Goal: Find contact information: Find contact information

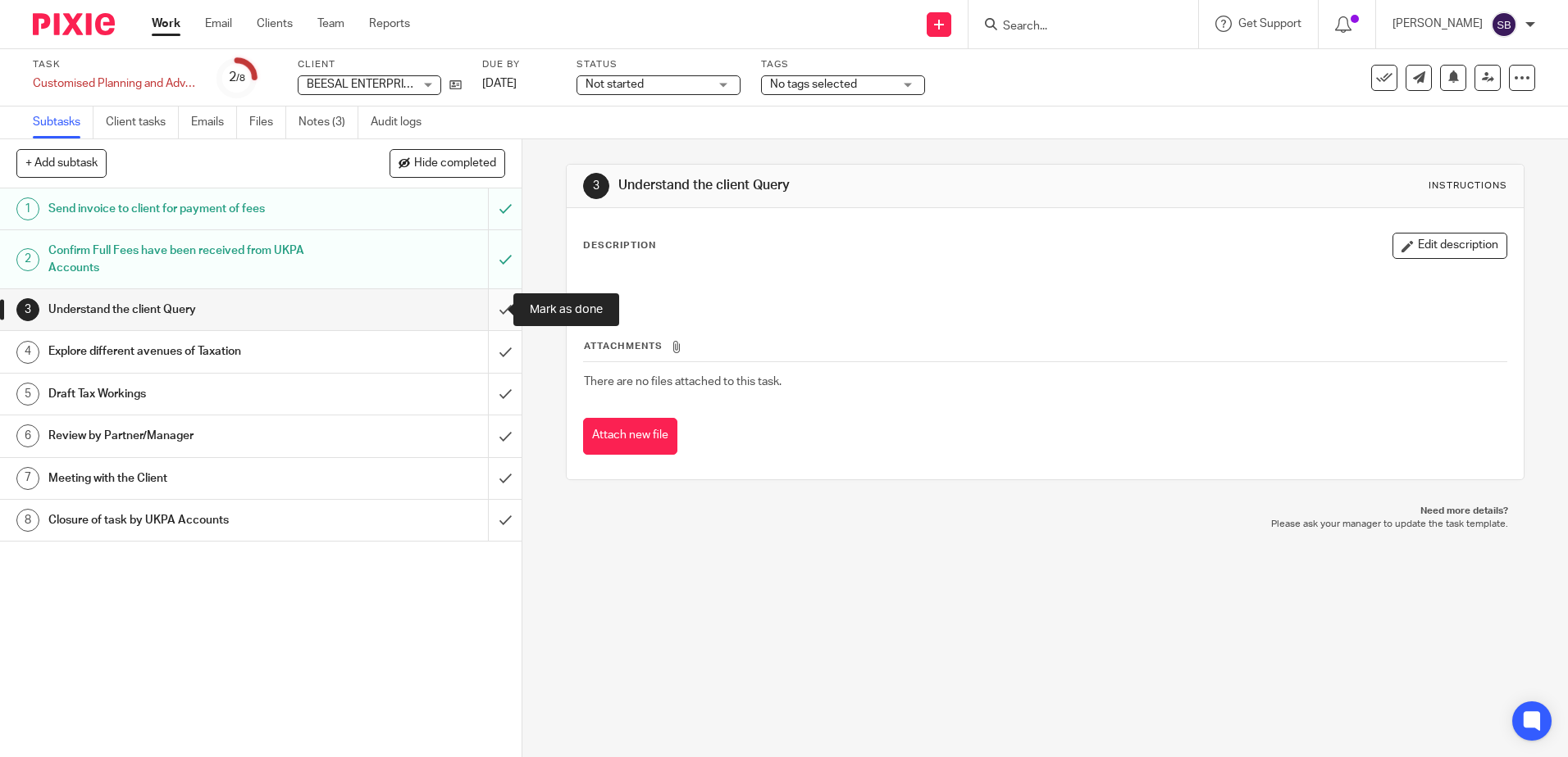
click at [486, 310] on input "submit" at bounding box center [260, 309] width 522 height 41
click at [484, 350] on input "submit" at bounding box center [260, 351] width 522 height 41
click at [490, 310] on input "submit" at bounding box center [260, 309] width 522 height 41
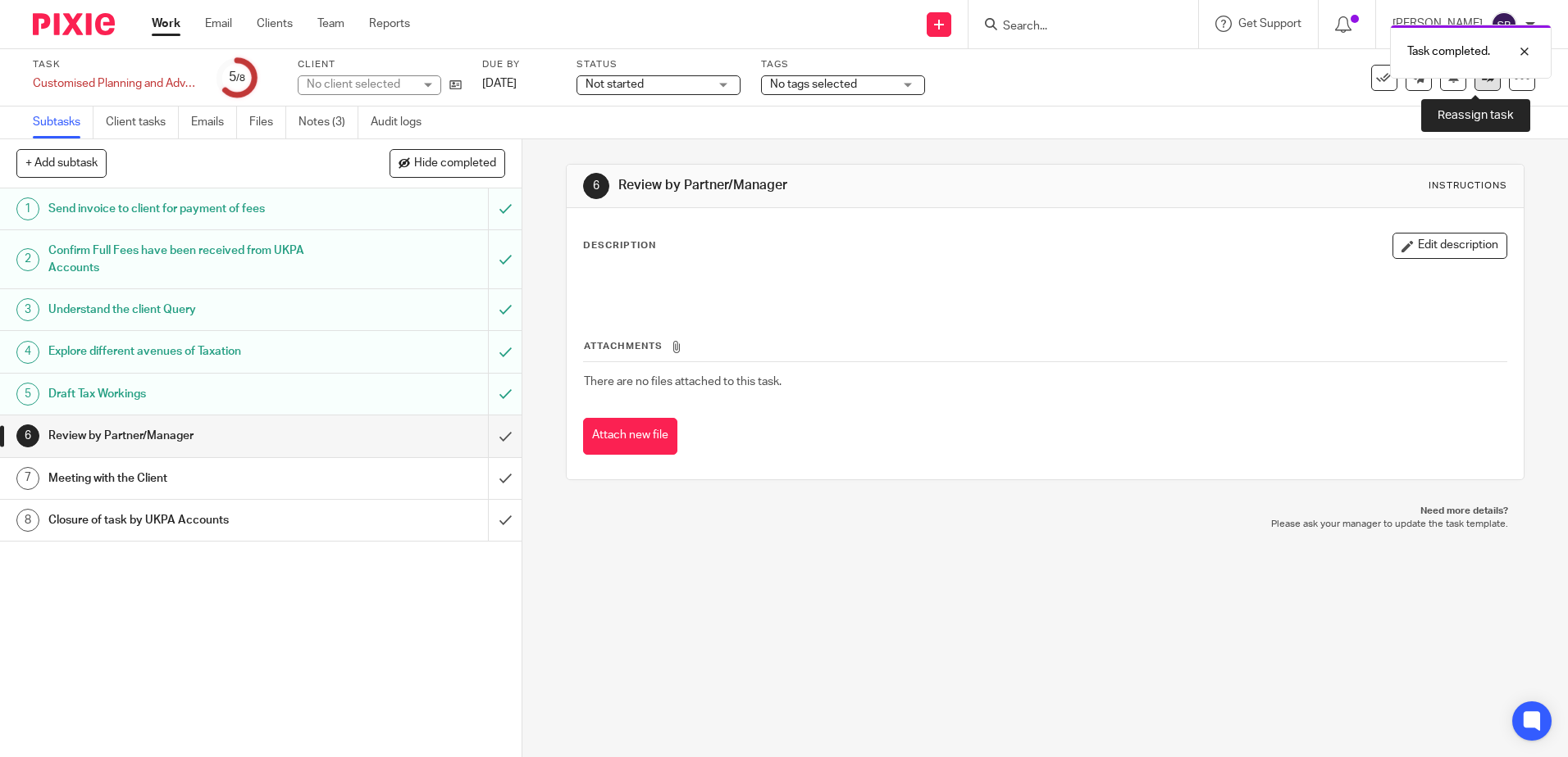
click at [1479, 85] on link at bounding box center [1487, 77] width 27 height 27
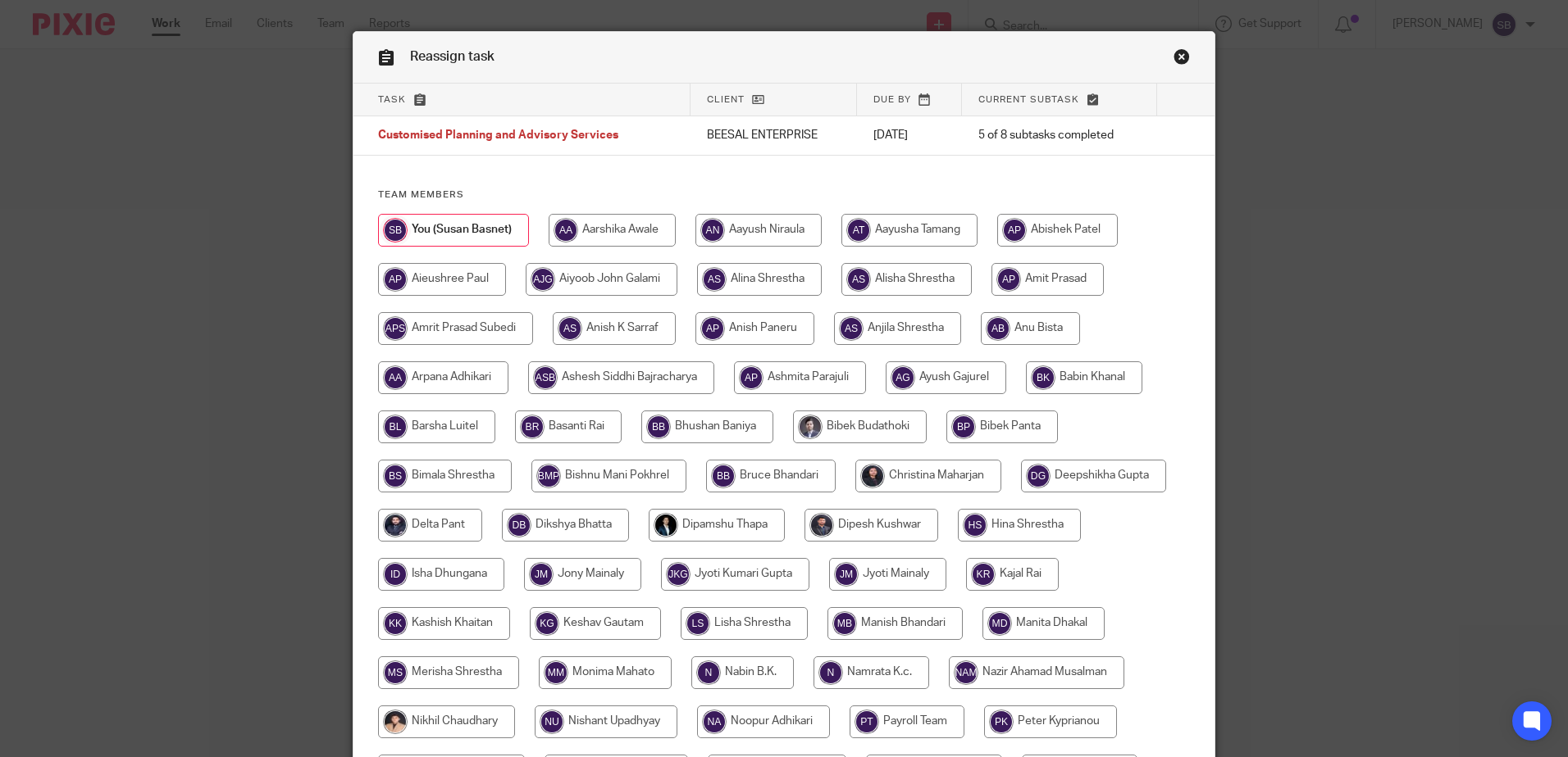
scroll to position [20, 0]
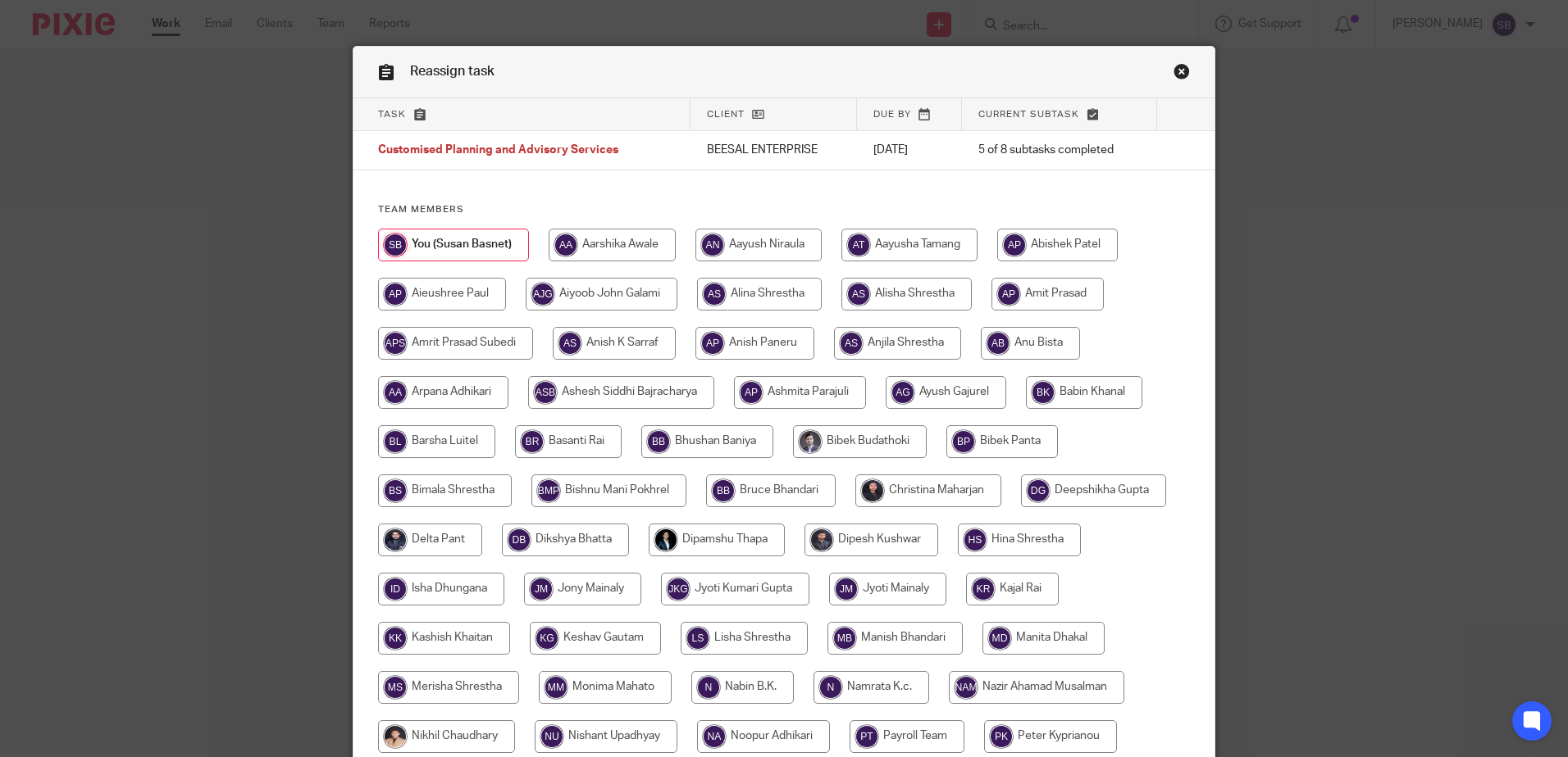
click at [765, 241] on input "radio" at bounding box center [758, 244] width 127 height 33
radio input "true"
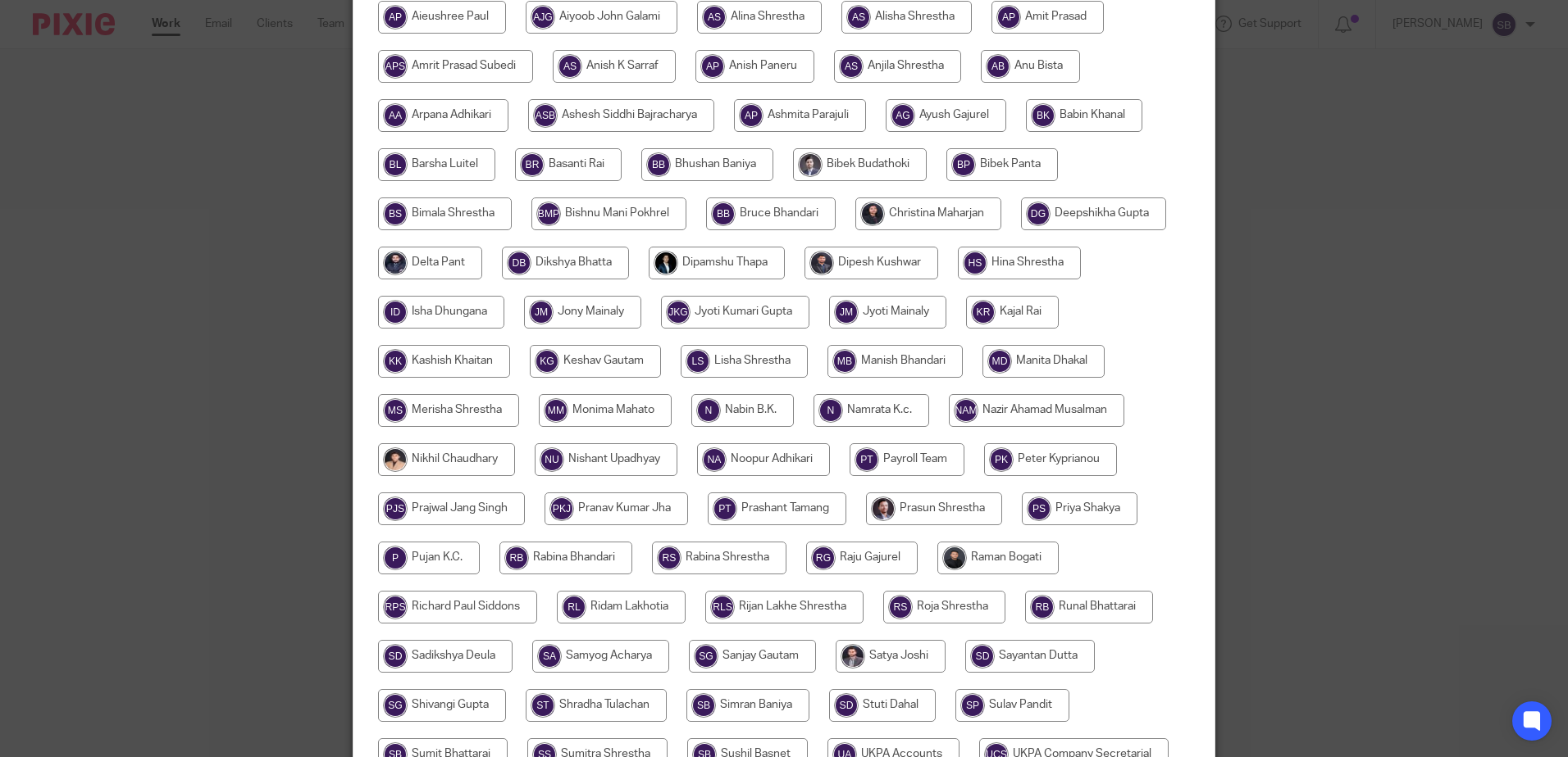
scroll to position [429, 0]
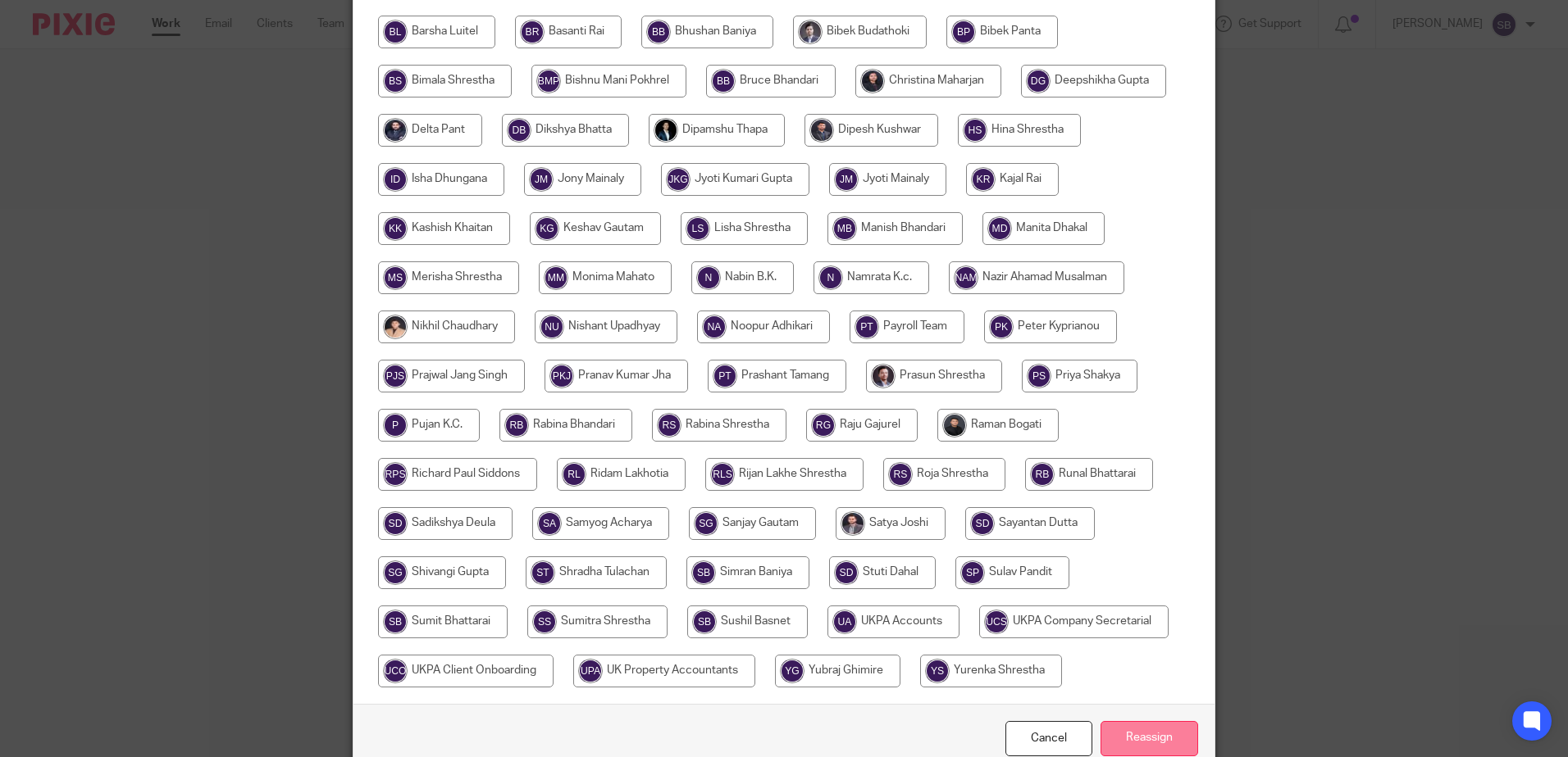
click at [1159, 740] on input "Reassign" at bounding box center [1149, 739] width 98 height 36
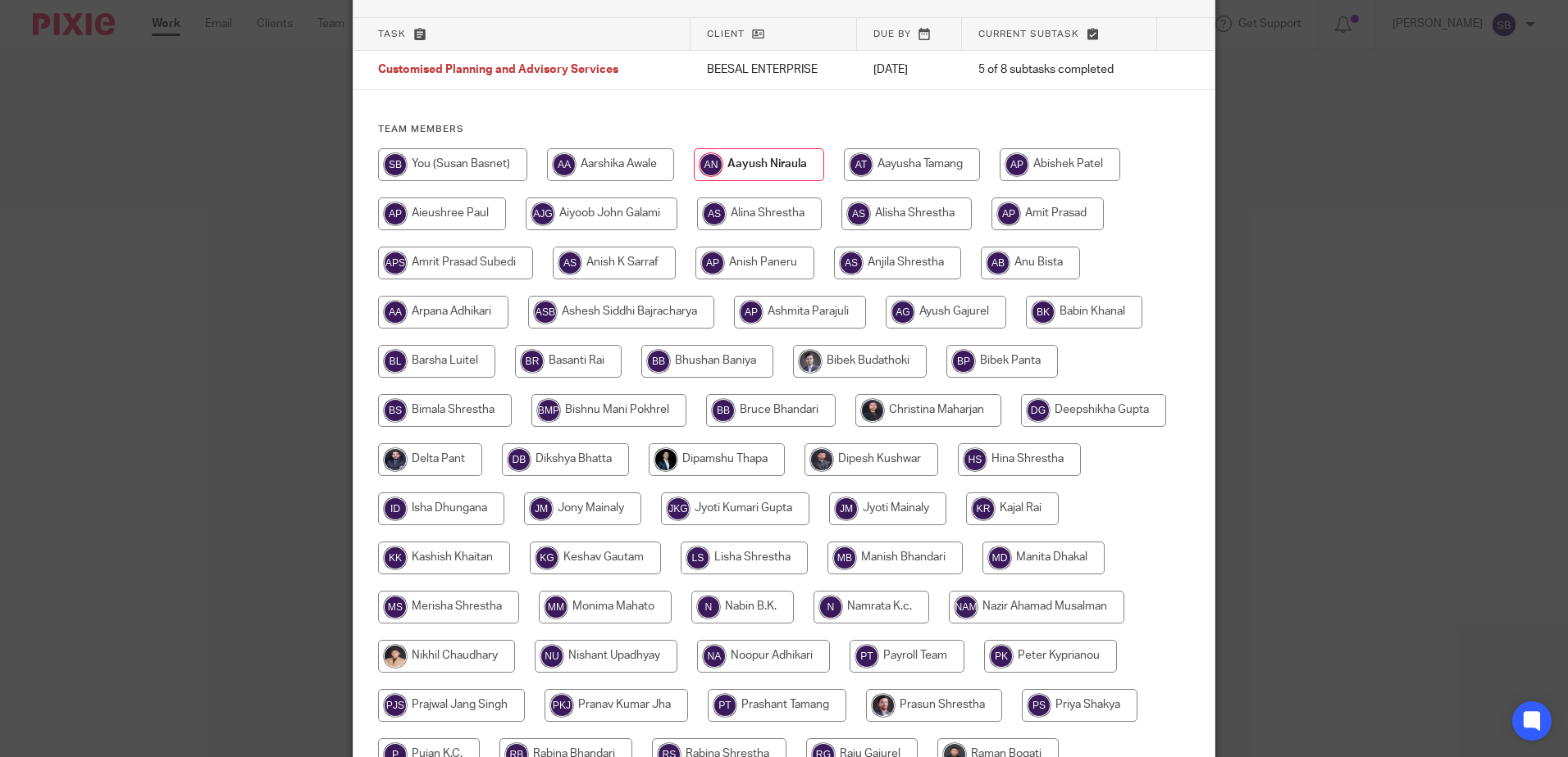
scroll to position [0, 0]
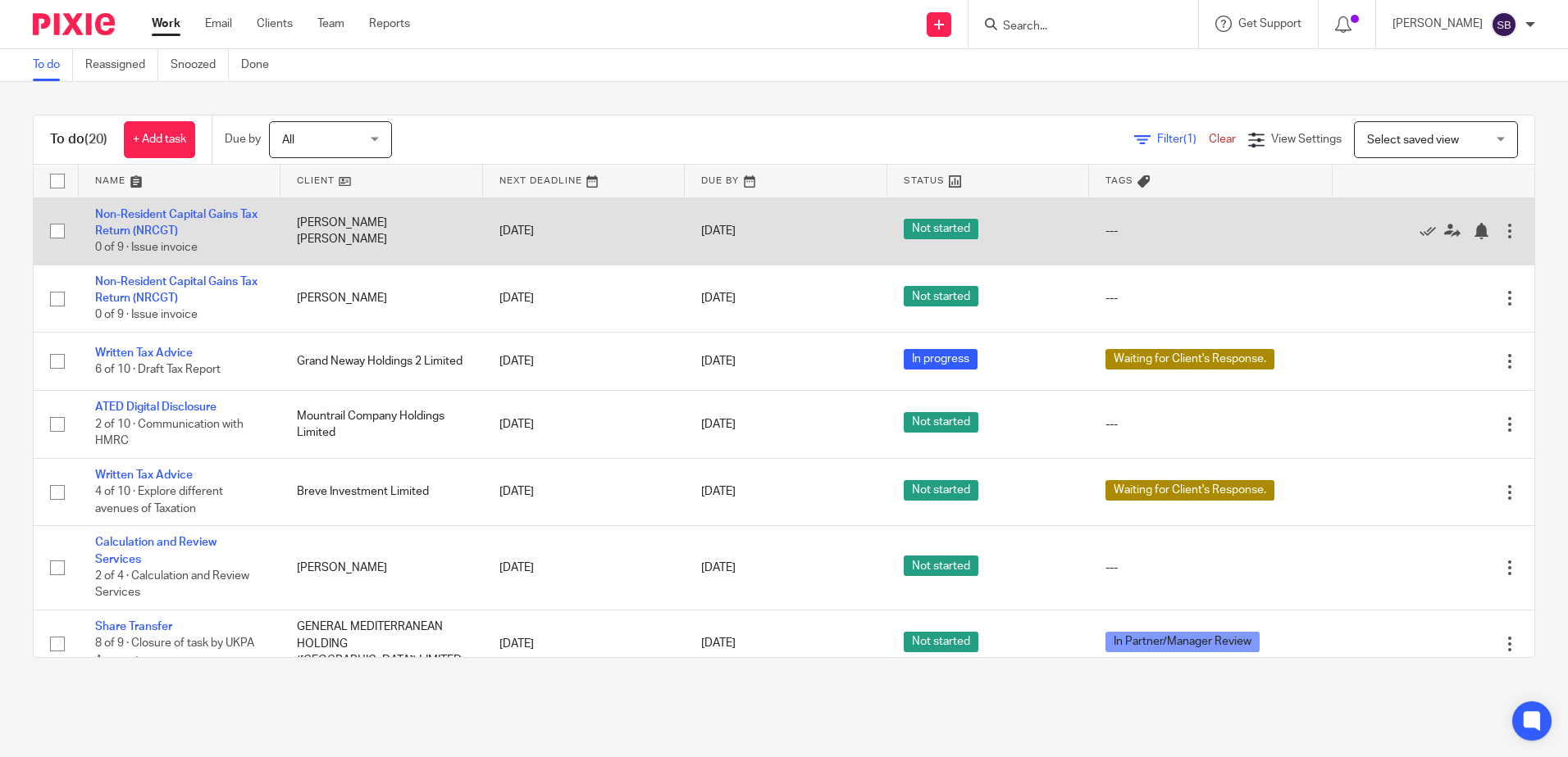
click at [174, 222] on td "Non-Resident Capital Gains Tax Return (NRCGT) 0 of 9 · Issue invoice" at bounding box center [180, 232] width 202 height 67
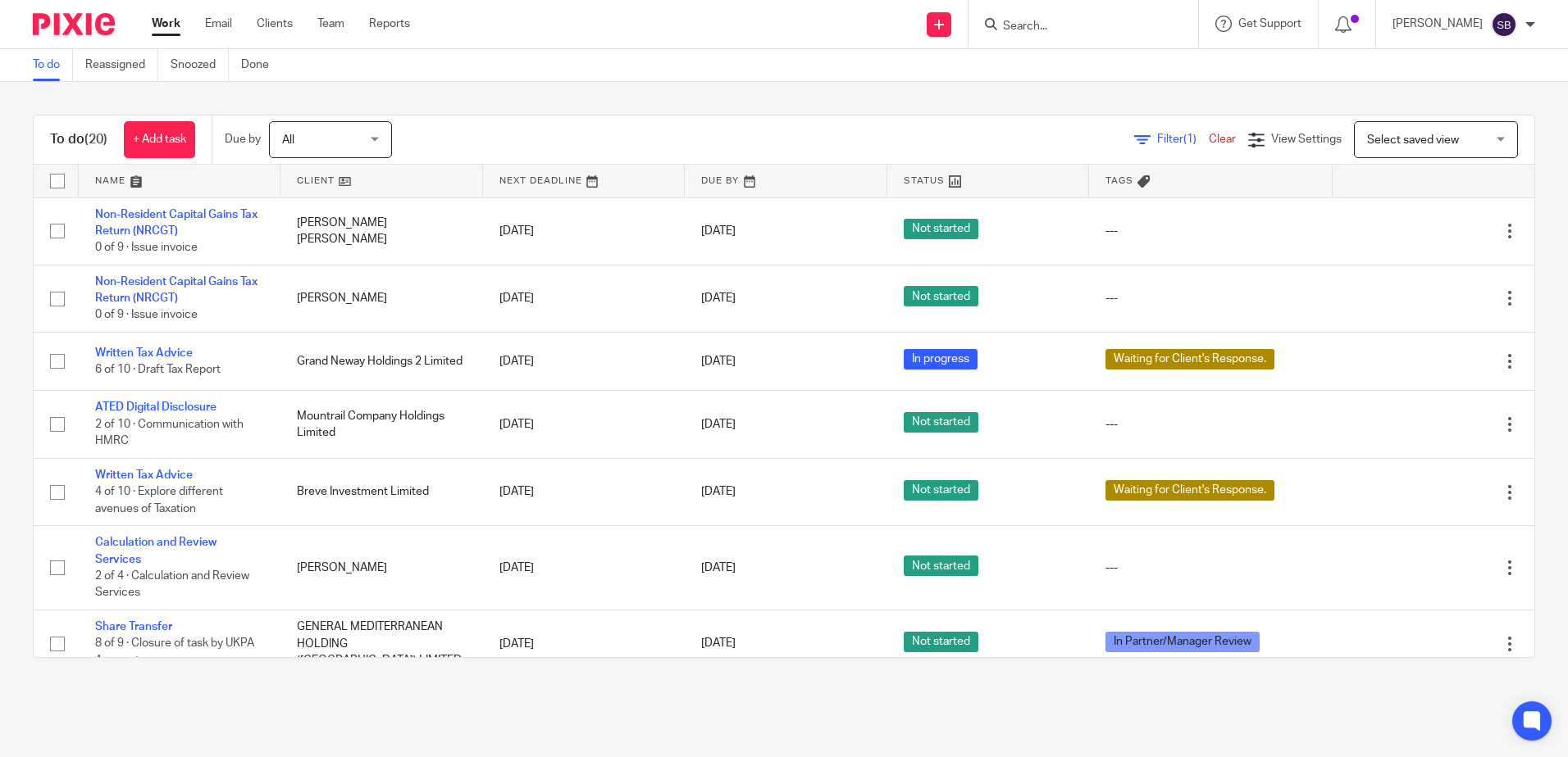
click at [1055, 28] on input "Search" at bounding box center [1074, 27] width 147 height 15
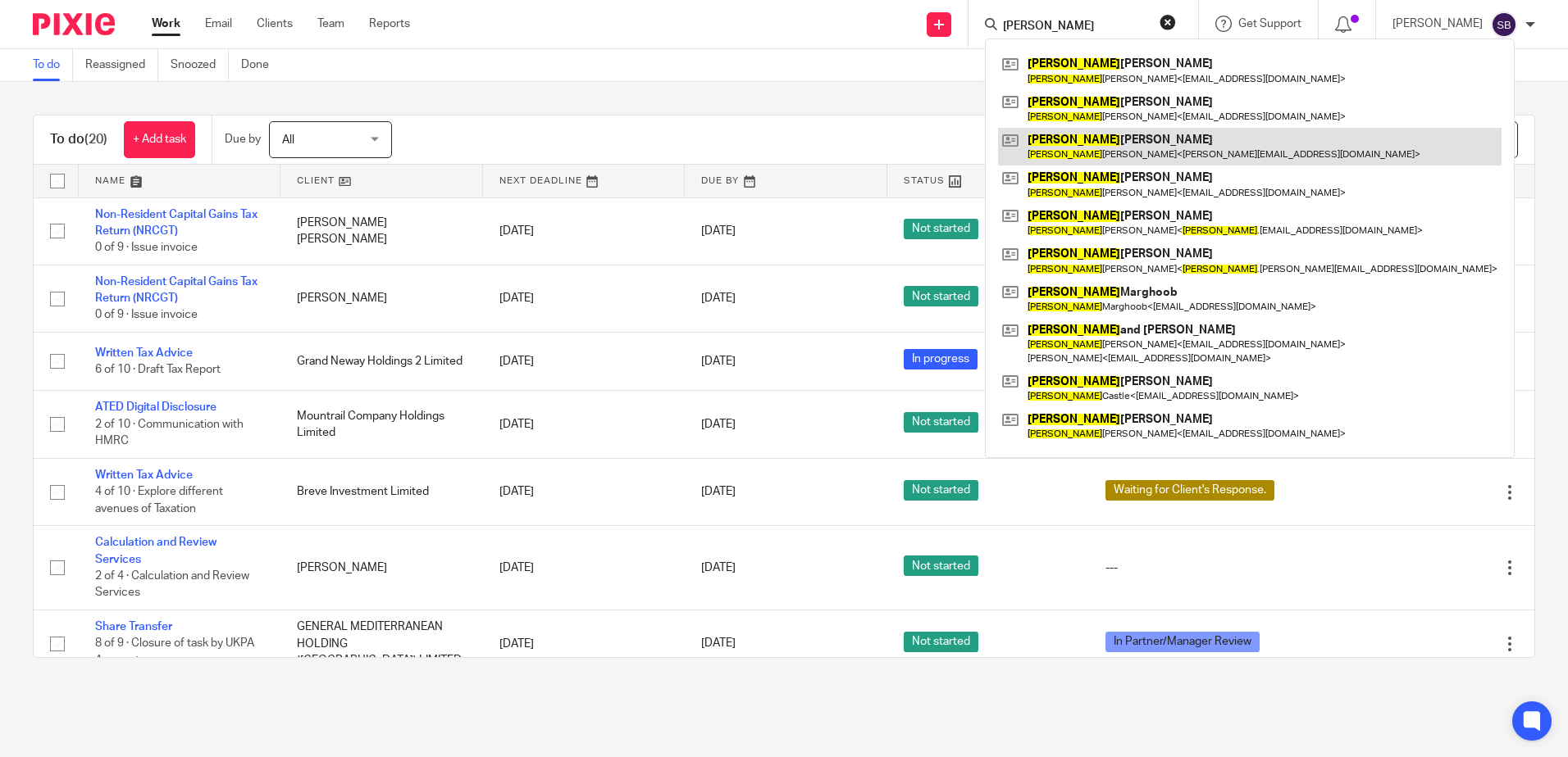
type input "sarah"
click at [1136, 135] on link at bounding box center [1249, 146] width 504 height 38
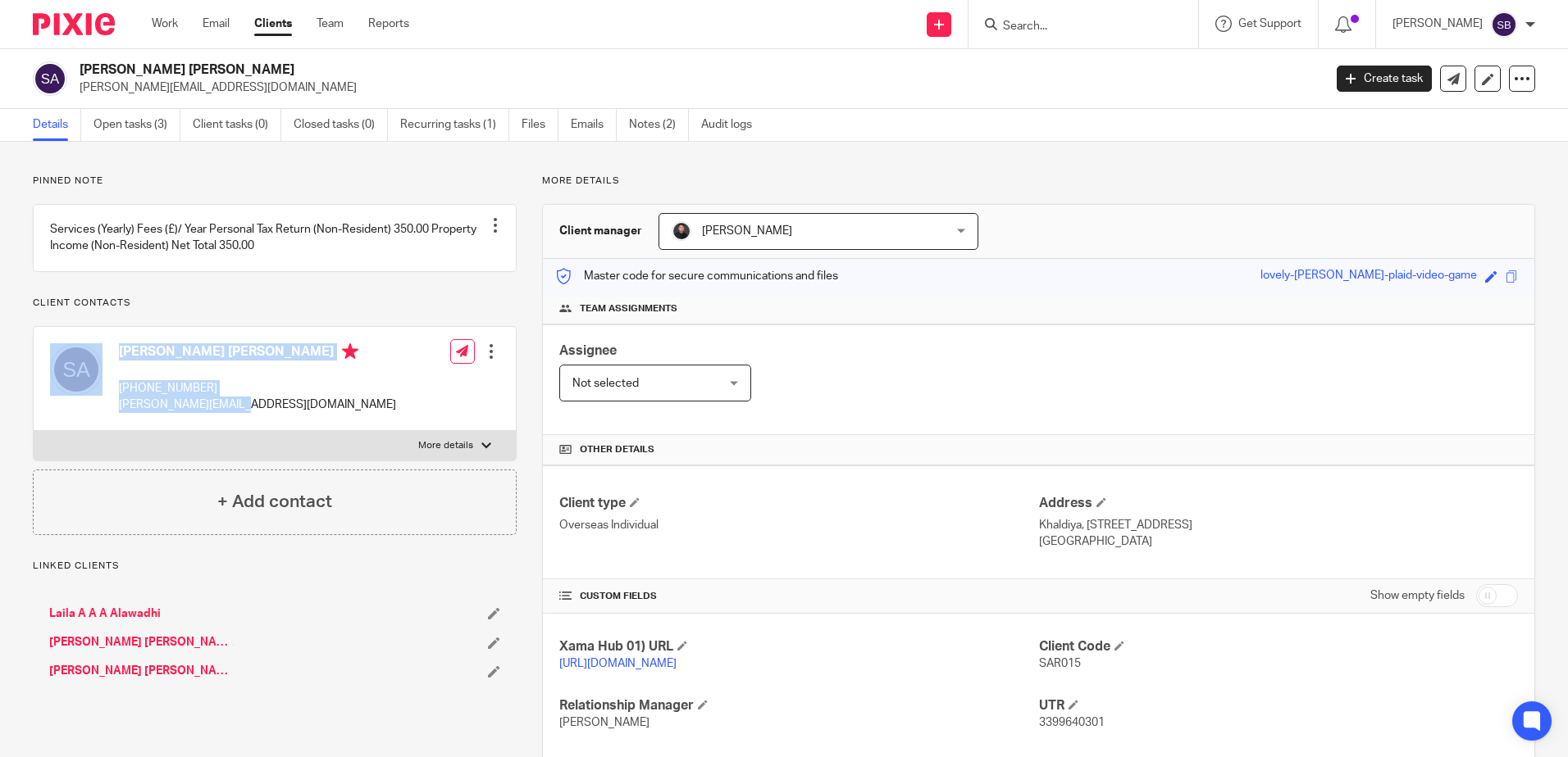
drag, startPoint x: 251, startPoint y: 422, endPoint x: 108, endPoint y: 427, distance: 143.1
click at [108, 427] on div "[PERSON_NAME] [PERSON_NAME] [PHONE_NUMBER] [PERSON_NAME][EMAIL_ADDRESS][DOMAIN_…" at bounding box center [274, 379] width 482 height 104
click at [112, 423] on div "[PERSON_NAME] [PERSON_NAME] [PHONE_NUMBER] [PERSON_NAME][EMAIL_ADDRESS][DOMAIN_…" at bounding box center [224, 379] width 346 height 87
click at [120, 414] on p "[PERSON_NAME][EMAIL_ADDRESS][DOMAIN_NAME]" at bounding box center [257, 405] width 277 height 17
click at [125, 414] on p "[PERSON_NAME][EMAIL_ADDRESS][DOMAIN_NAME]" at bounding box center [257, 405] width 277 height 17
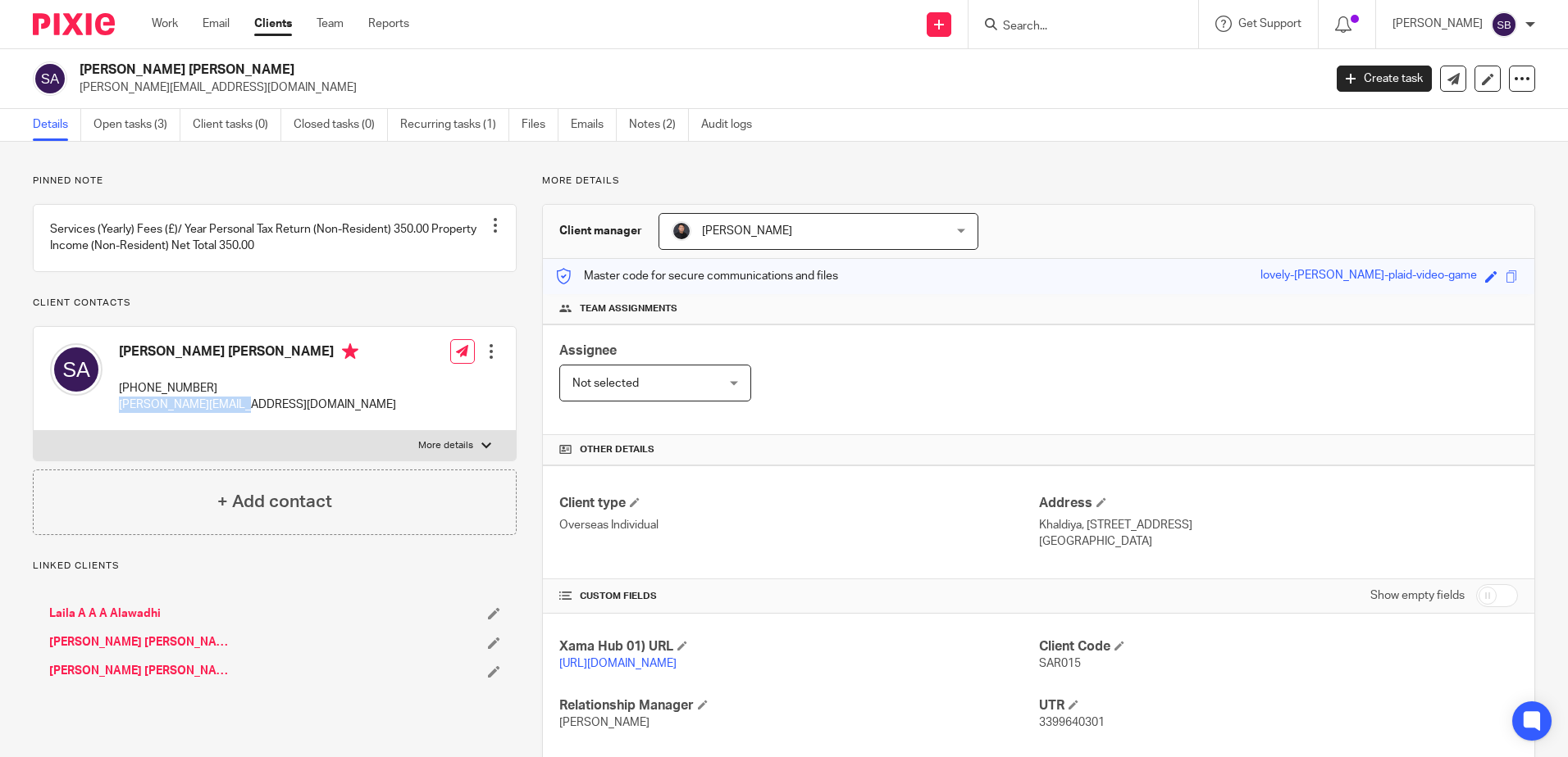
drag, startPoint x: 260, startPoint y: 430, endPoint x: 118, endPoint y: 429, distance: 142.0
click at [118, 429] on div "[PERSON_NAME] [PERSON_NAME] [PHONE_NUMBER] [PERSON_NAME][EMAIL_ADDRESS][DOMAIN_…" at bounding box center [274, 379] width 482 height 104
copy p "[PERSON_NAME][EMAIL_ADDRESS][DOMAIN_NAME]"
click at [384, 169] on div "Pinned note Services (Yearly) Fees (£)/ Year Personal Tax Return (Non-Resident)…" at bounding box center [784, 553] width 1568 height 824
click at [1071, 22] on input "Search" at bounding box center [1074, 27] width 147 height 15
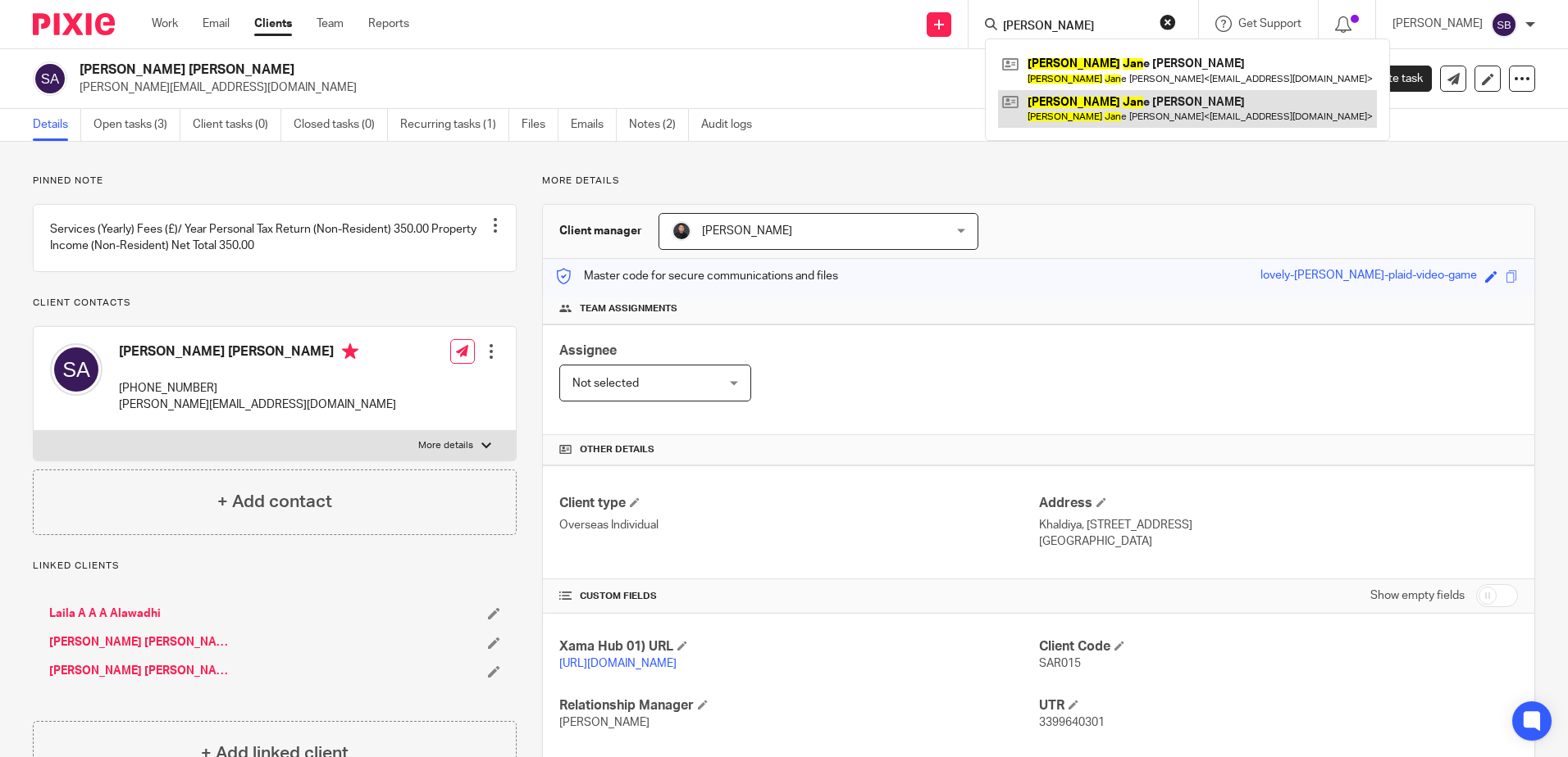
type input "[PERSON_NAME]"
click at [1125, 118] on link at bounding box center [1187, 109] width 379 height 38
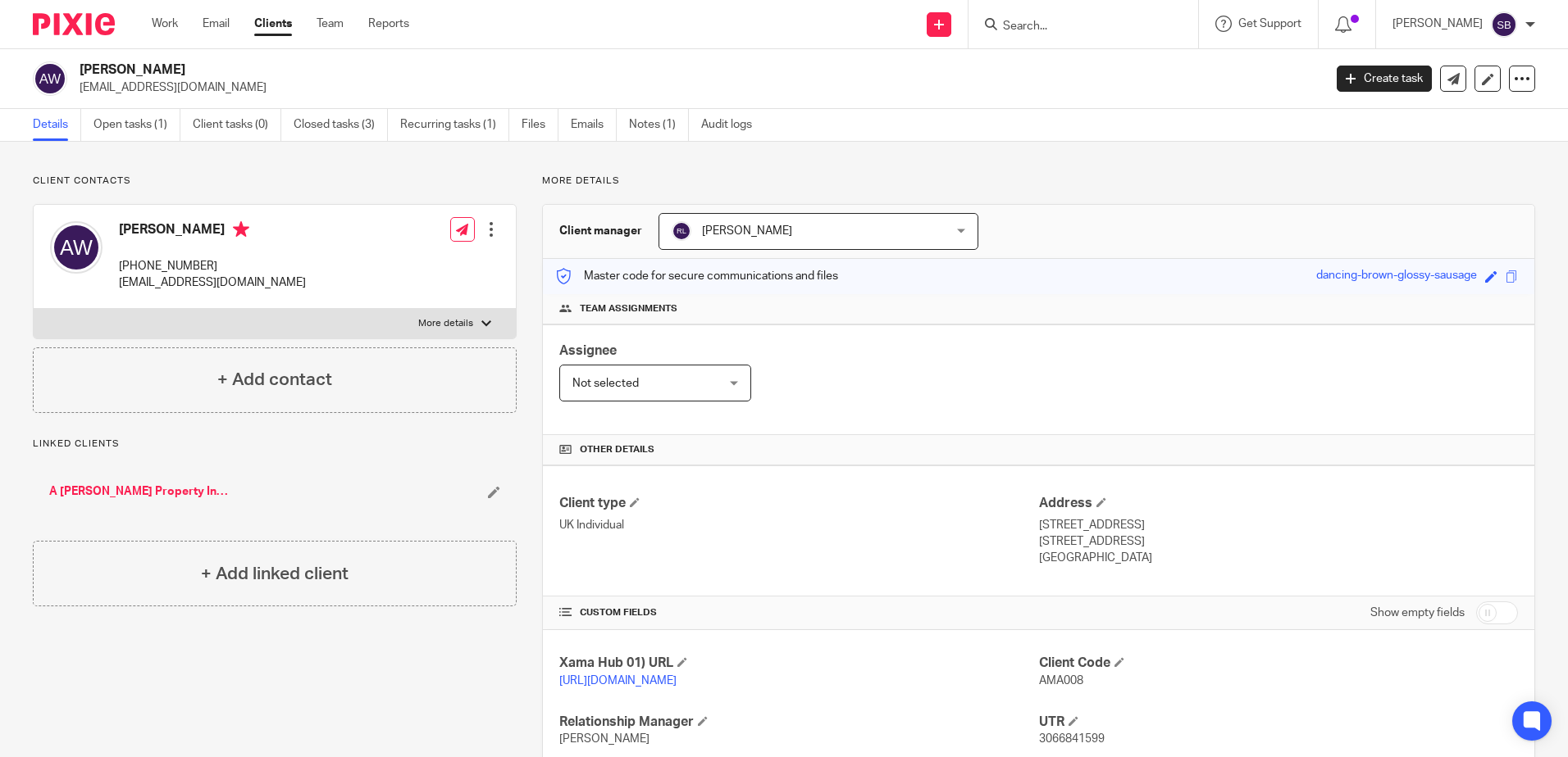
click at [114, 488] on link "A [PERSON_NAME] Property Investments Limited" at bounding box center [140, 492] width 180 height 17
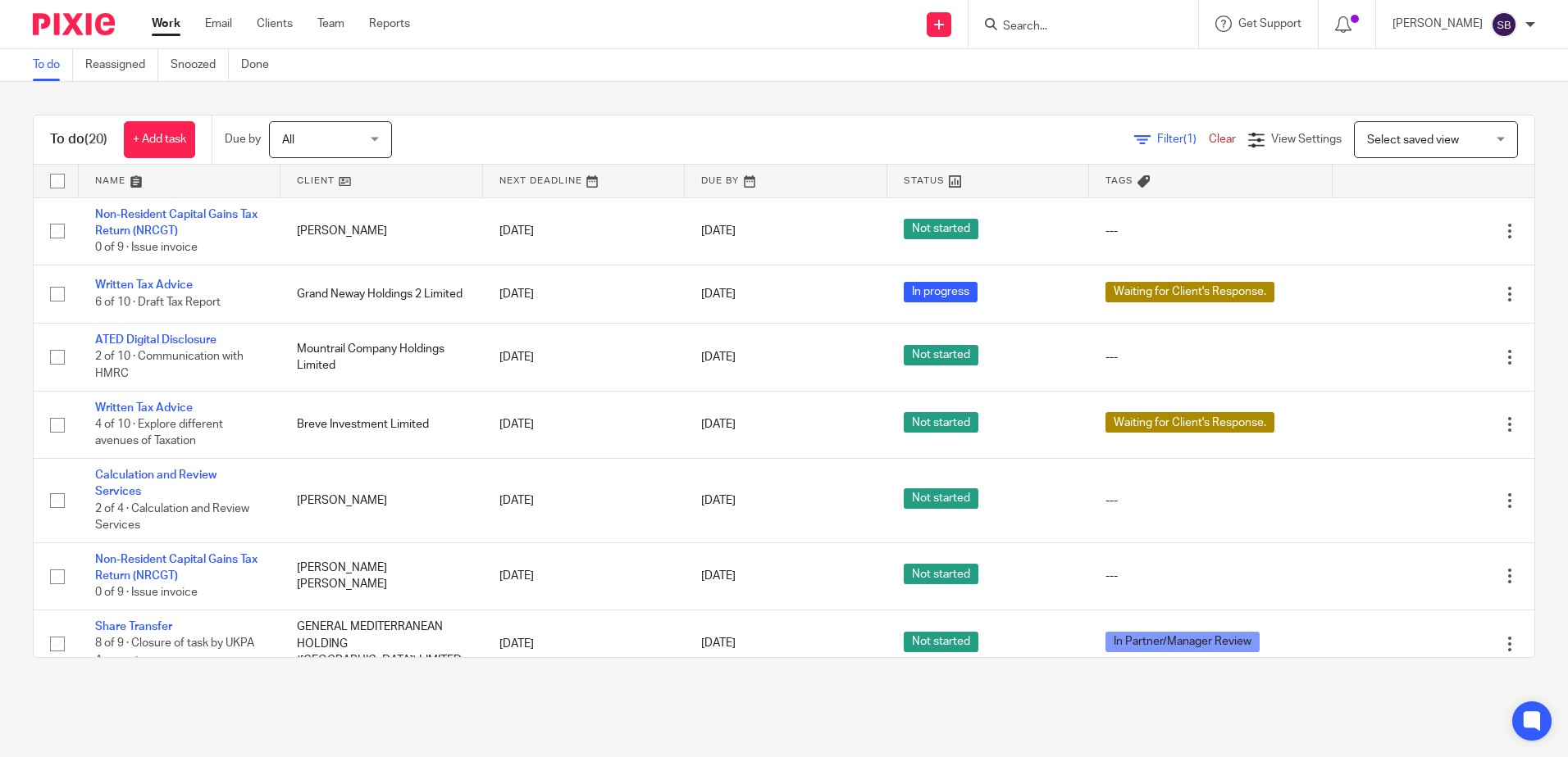
drag, startPoint x: 1499, startPoint y: 104, endPoint x: 1445, endPoint y: 93, distance: 55.1
click at [1499, 104] on div "To do (20) + Add task Due by All All Today Tomorrow This week Next week This mo…" at bounding box center [784, 386] width 1568 height 609
click at [1106, 14] on form at bounding box center [1088, 24] width 174 height 21
click at [1045, 44] on div at bounding box center [1083, 24] width 230 height 48
click at [1054, 25] on input "Search" at bounding box center [1074, 27] width 147 height 15
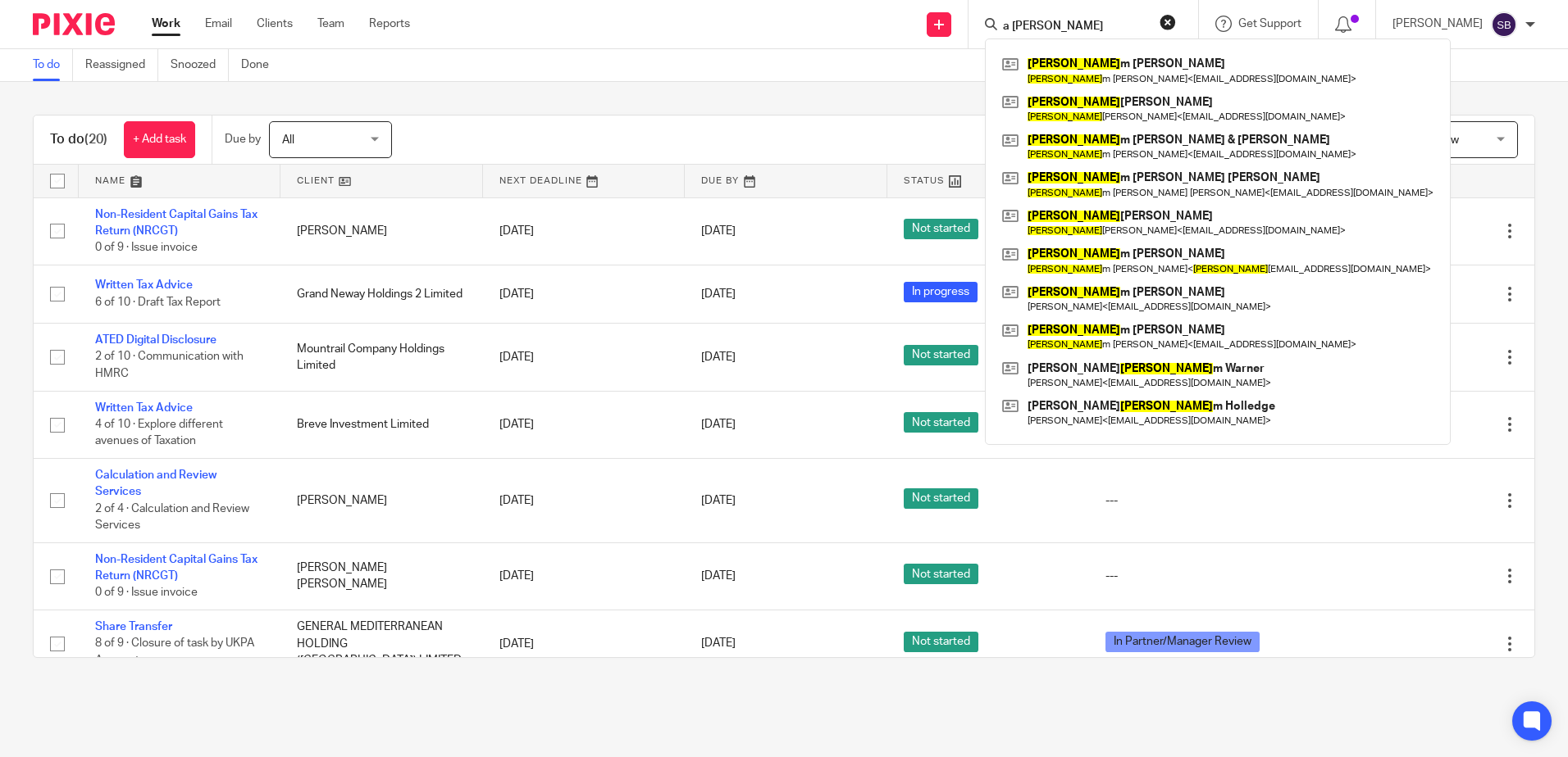
click at [1073, 23] on input "a willia" at bounding box center [1074, 27] width 147 height 15
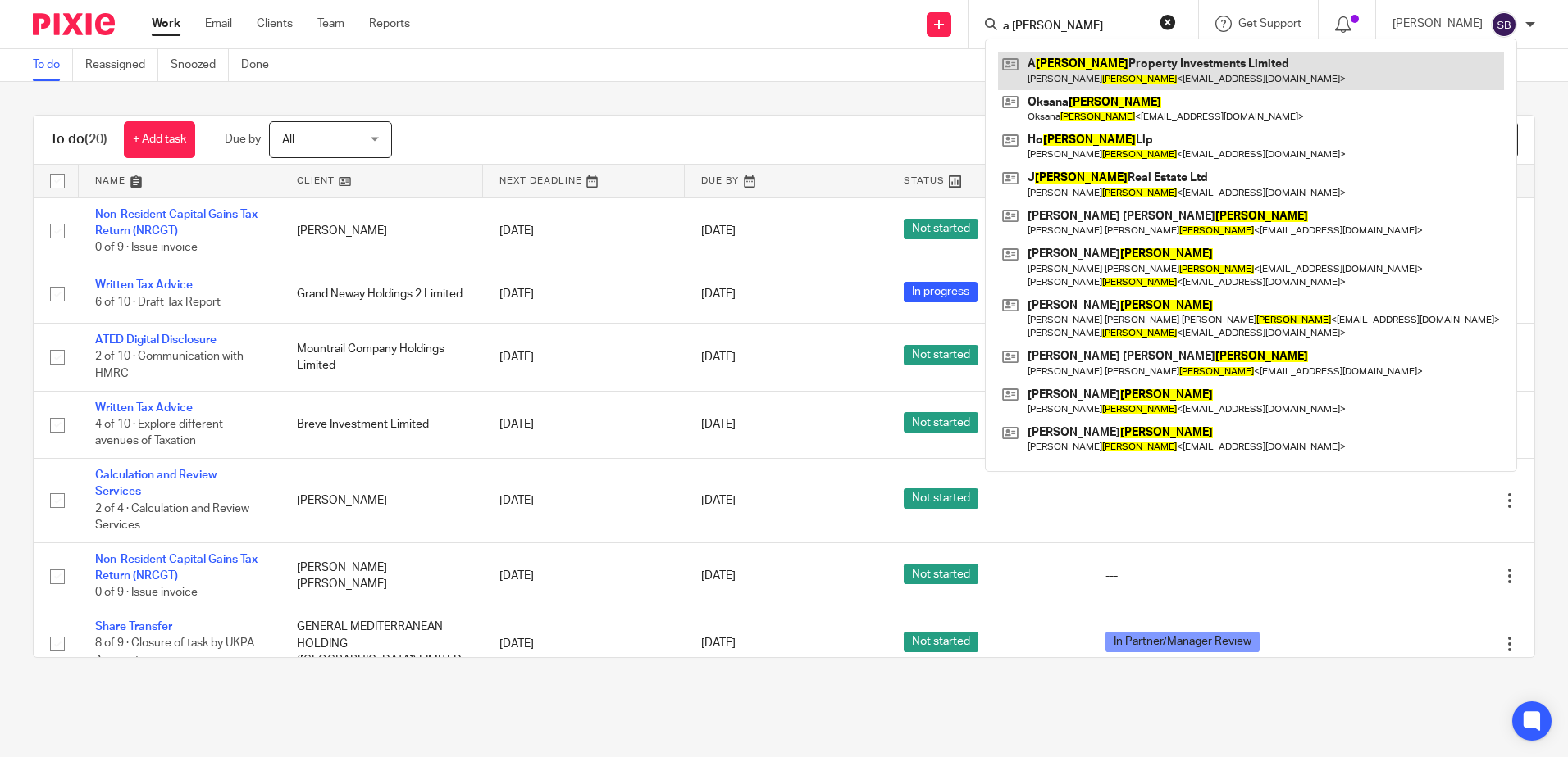
type input "a williams"
click at [1085, 66] on link at bounding box center [1250, 70] width 506 height 38
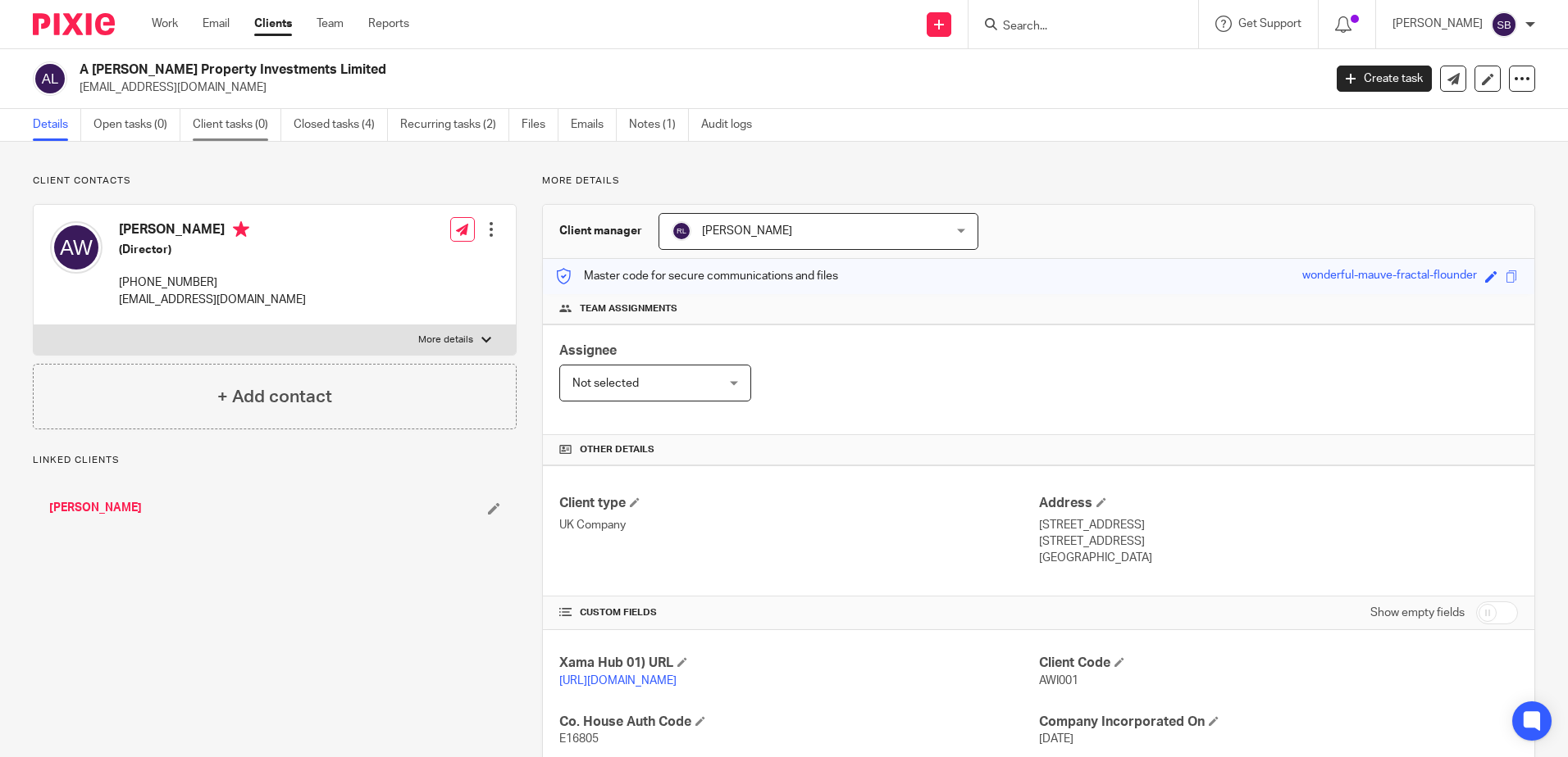
click at [242, 117] on link "Client tasks (0)" at bounding box center [237, 125] width 88 height 32
click at [309, 127] on link "Closed tasks (4)" at bounding box center [341, 125] width 94 height 32
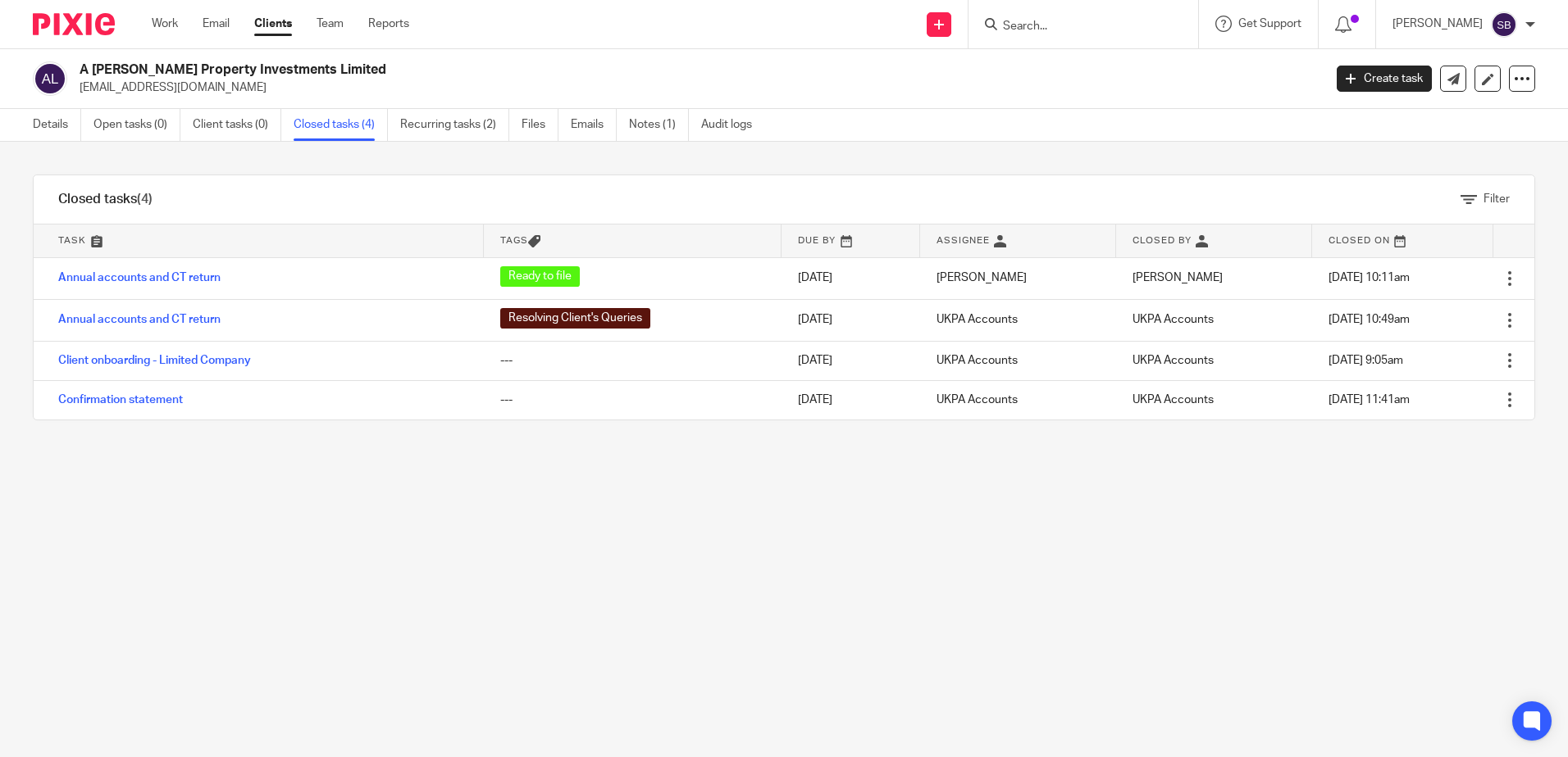
drag, startPoint x: 409, startPoint y: 67, endPoint x: 78, endPoint y: 65, distance: 331.0
click at [78, 65] on div "A Williams Property Investments Limited amandaw70@aol.com" at bounding box center [672, 78] width 1279 height 35
copy h2 "A [PERSON_NAME] Property Investments Limited"
click at [1063, 26] on input "Search" at bounding box center [1074, 27] width 147 height 15
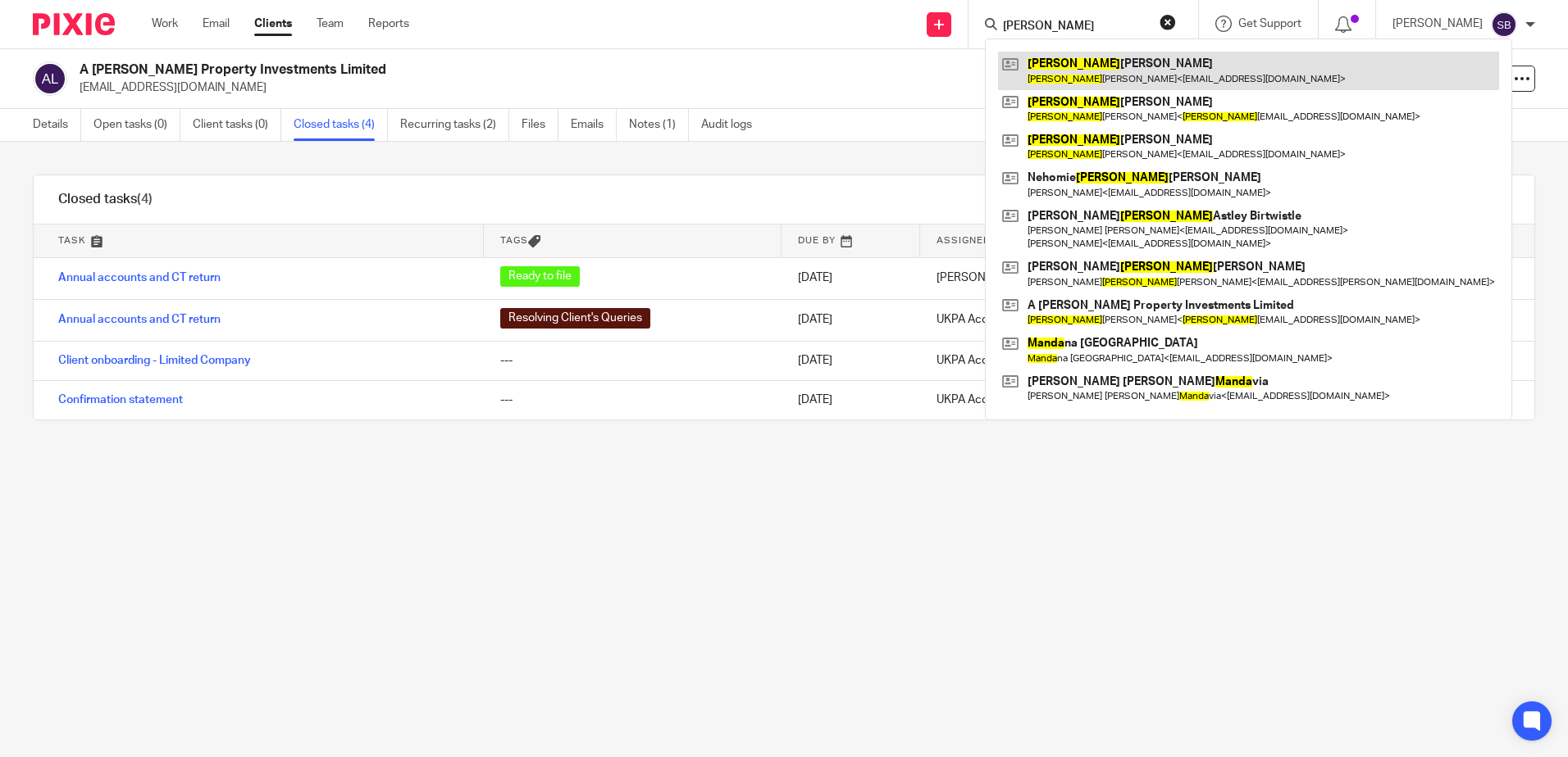
type input "amanda"
click at [1086, 68] on link at bounding box center [1248, 70] width 501 height 38
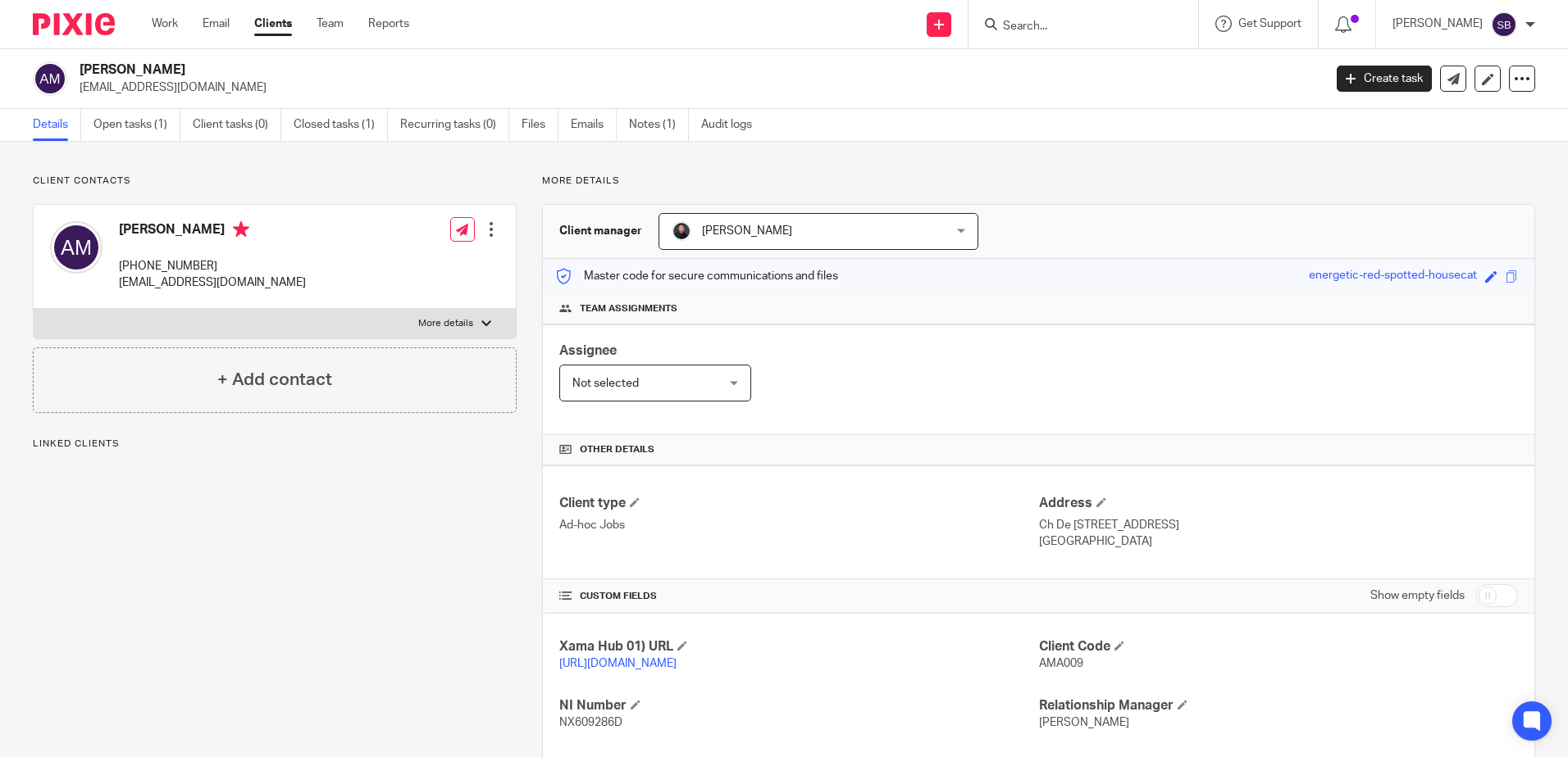
drag, startPoint x: 230, startPoint y: 260, endPoint x: 144, endPoint y: 267, distance: 86.3
click at [144, 267] on p "[PHONE_NUMBER]" at bounding box center [212, 266] width 187 height 17
drag, startPoint x: 144, startPoint y: 267, endPoint x: 218, endPoint y: 266, distance: 74.0
click at [218, 266] on p "[PHONE_NUMBER]" at bounding box center [212, 266] width 187 height 17
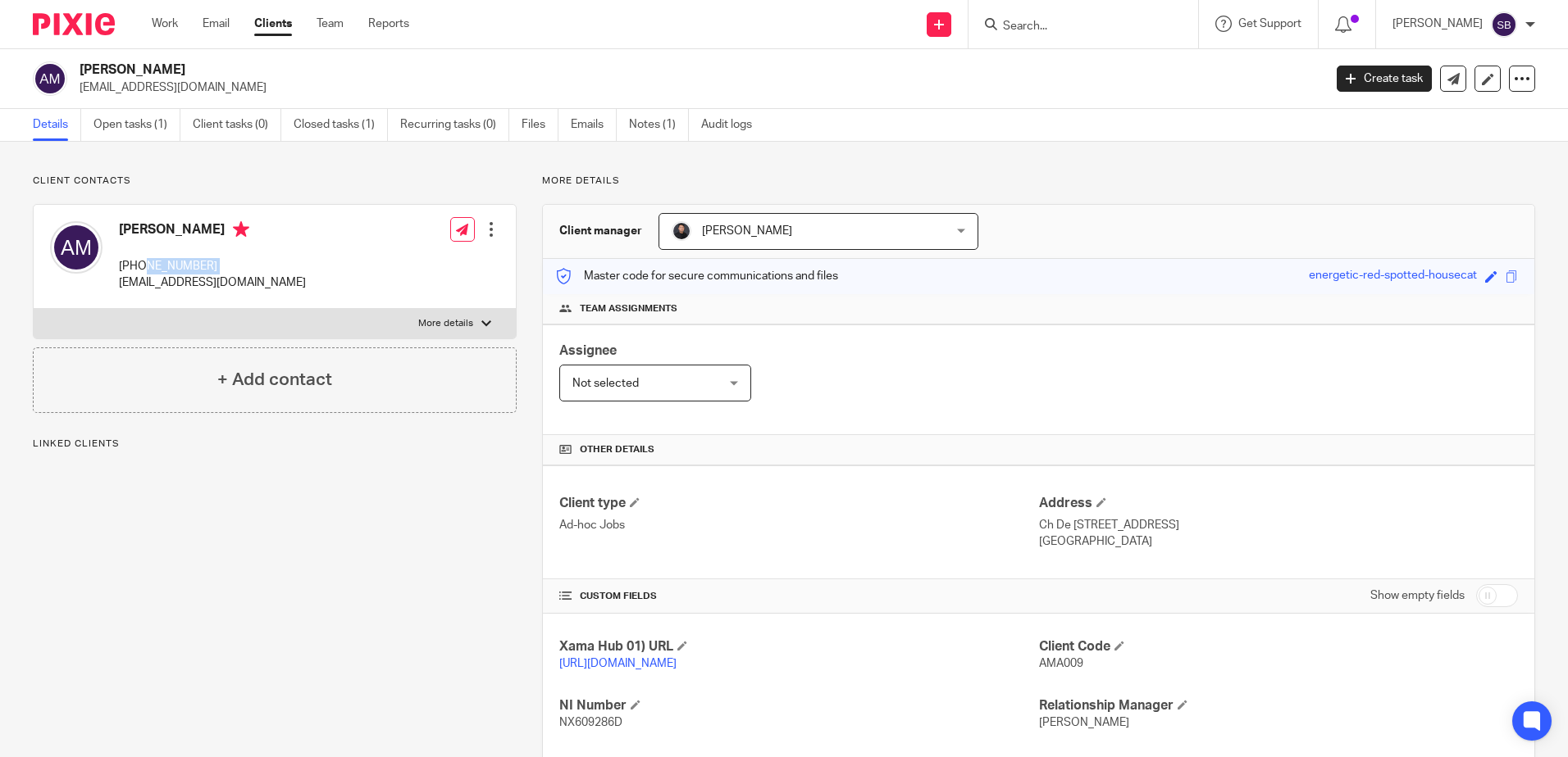
click at [218, 266] on p "+41 78 956 54 94" at bounding box center [212, 266] width 187 height 17
click at [1062, 26] on input "Search" at bounding box center [1074, 27] width 147 height 15
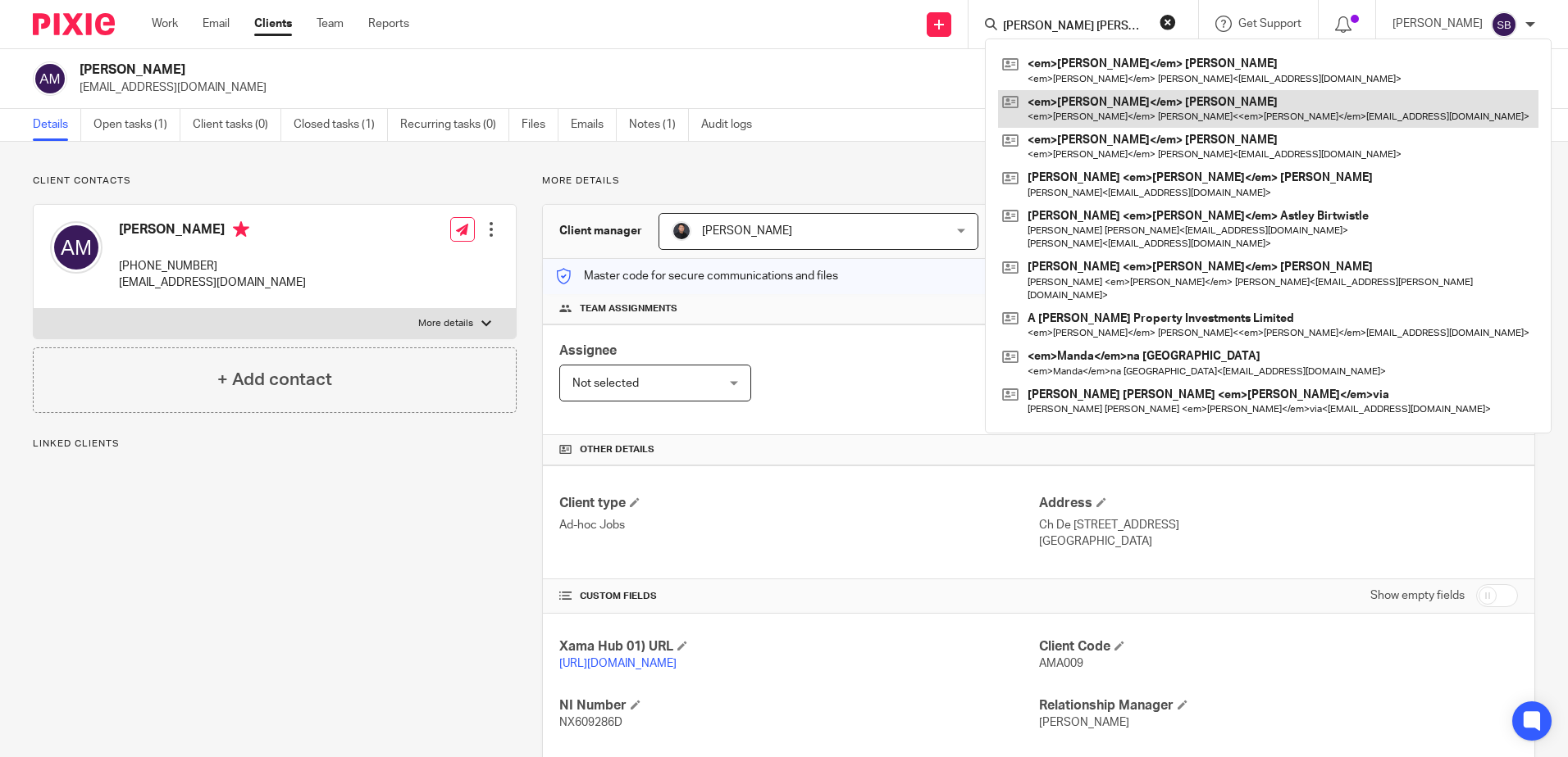
type input "amanda jane"
click at [1149, 107] on link at bounding box center [1268, 109] width 540 height 38
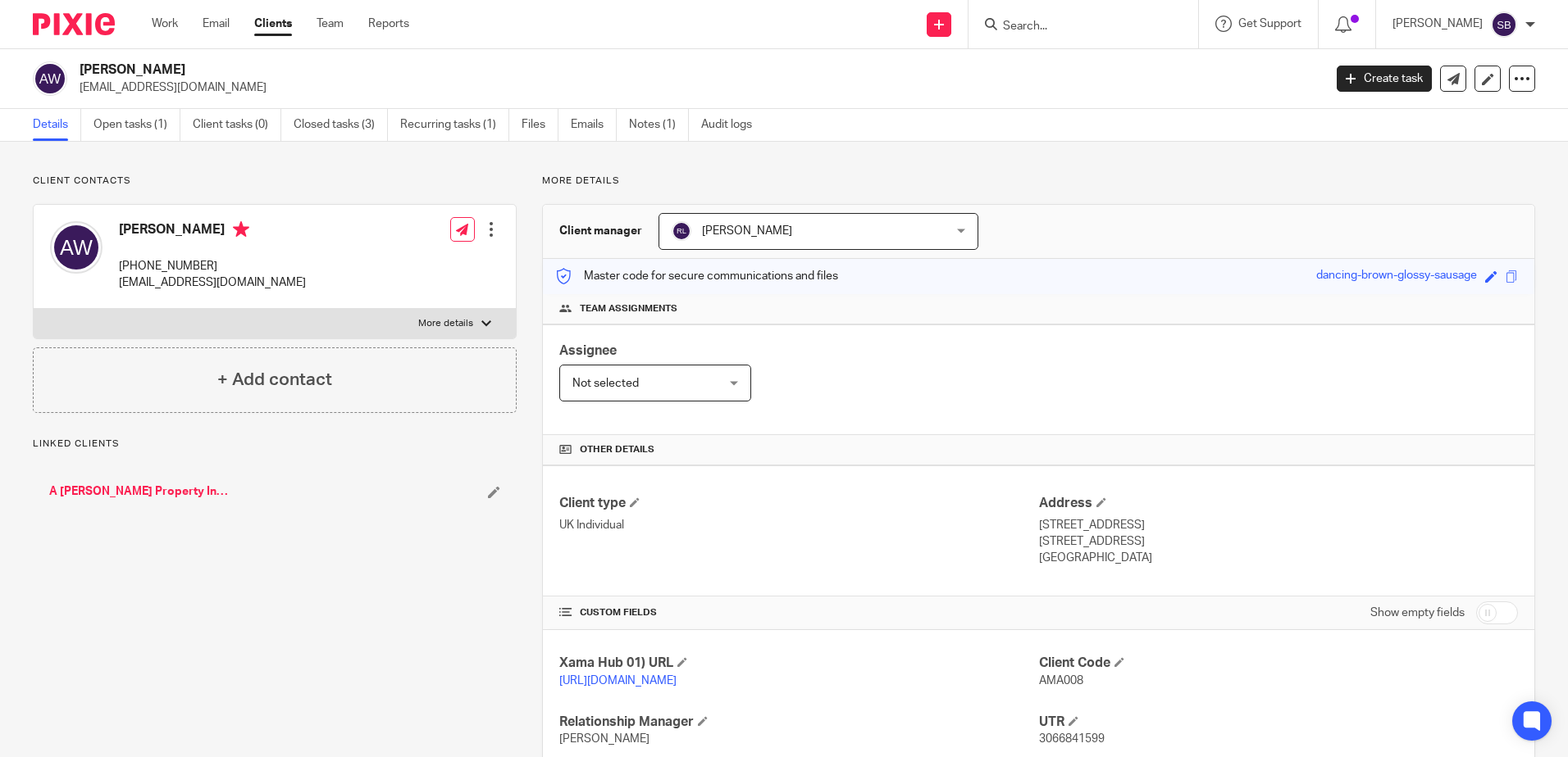
drag, startPoint x: 224, startPoint y: 265, endPoint x: 145, endPoint y: 270, distance: 79.2
click at [145, 270] on p "[PHONE_NUMBER]" at bounding box center [212, 266] width 187 height 17
copy p "[PHONE_NUMBER]"
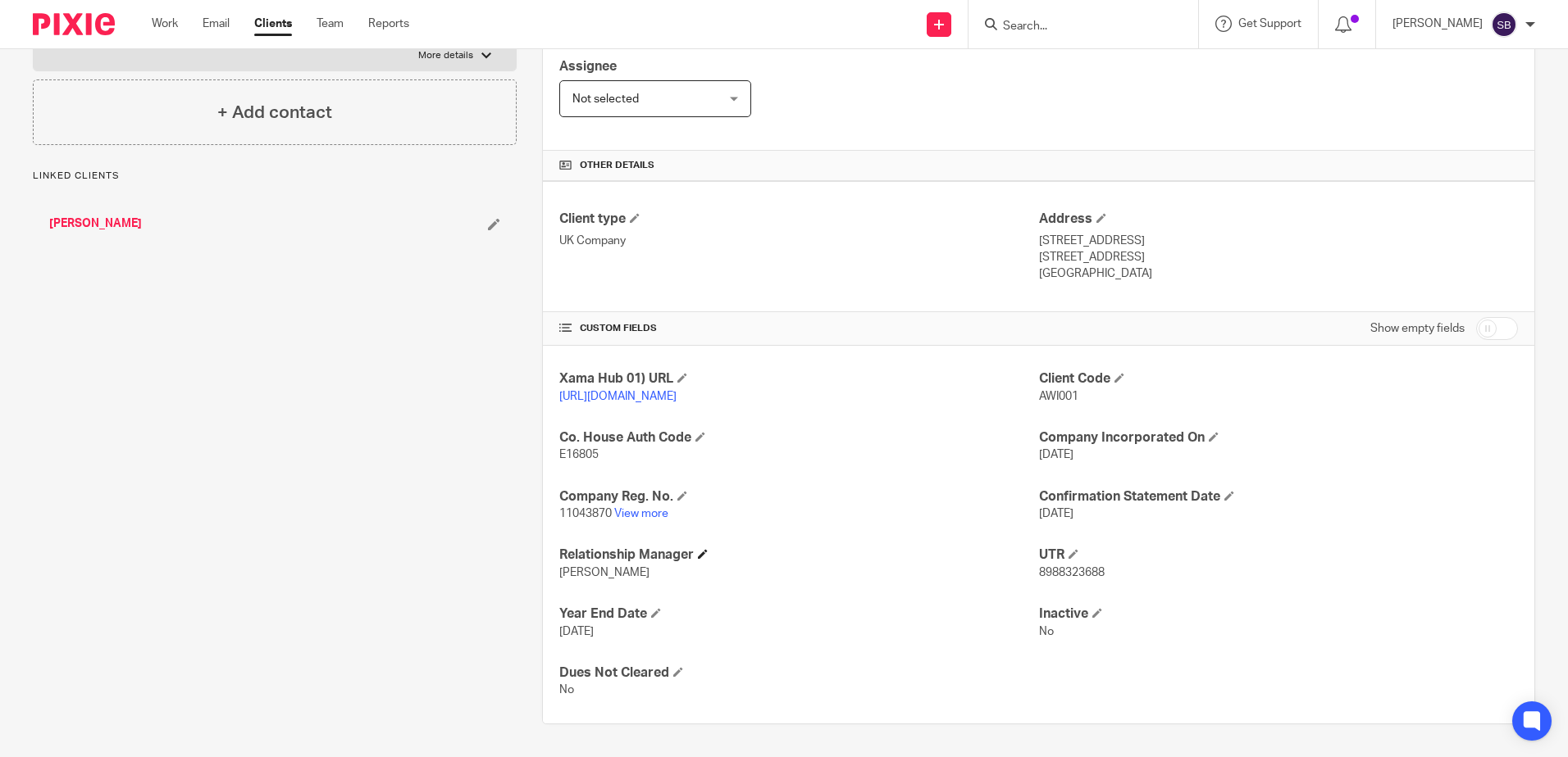
scroll to position [301, 0]
click at [637, 513] on link "View more" at bounding box center [640, 515] width 54 height 12
drag, startPoint x: 287, startPoint y: 502, endPoint x: 284, endPoint y: 463, distance: 39.1
click at [287, 503] on div "Client contacts [PERSON_NAME] (Director) [PHONE_NUMBER] [EMAIL_ADDRESS][DOMAIN_…" at bounding box center [261, 307] width 509 height 834
